Goal: Navigation & Orientation: Find specific page/section

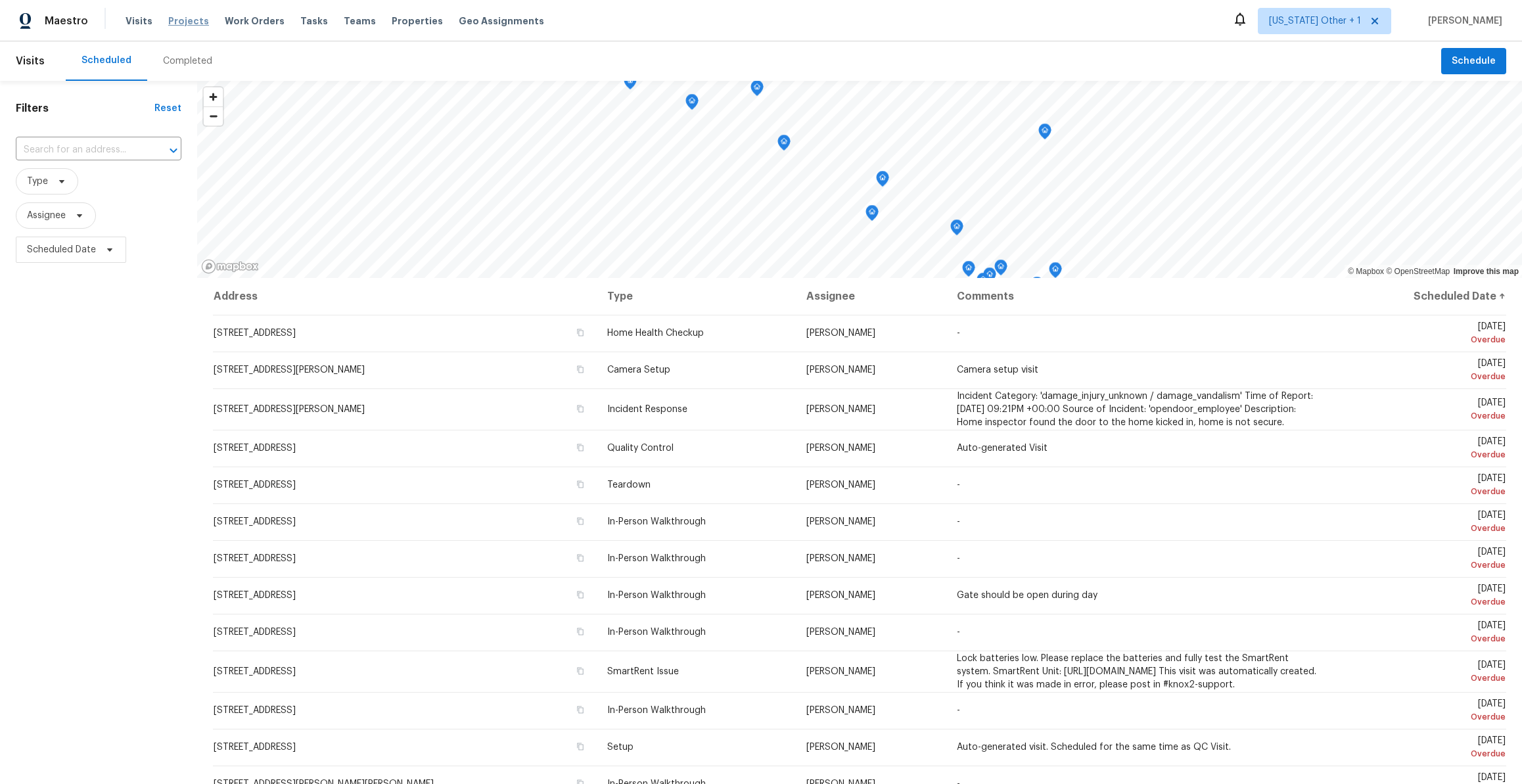
click at [182, 23] on span "Projects" at bounding box center [189, 21] width 41 height 13
